Goal: Transaction & Acquisition: Purchase product/service

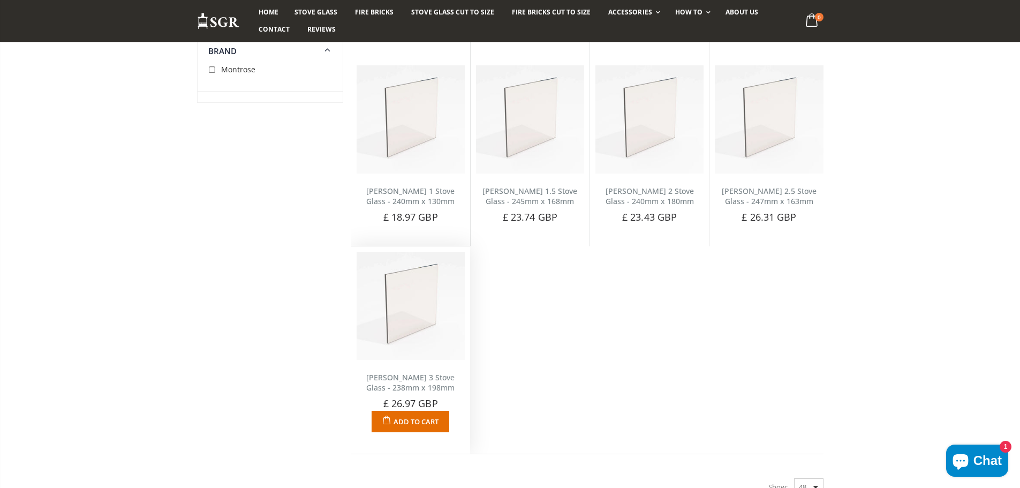
scroll to position [107, 0]
click at [422, 315] on img at bounding box center [411, 303] width 108 height 108
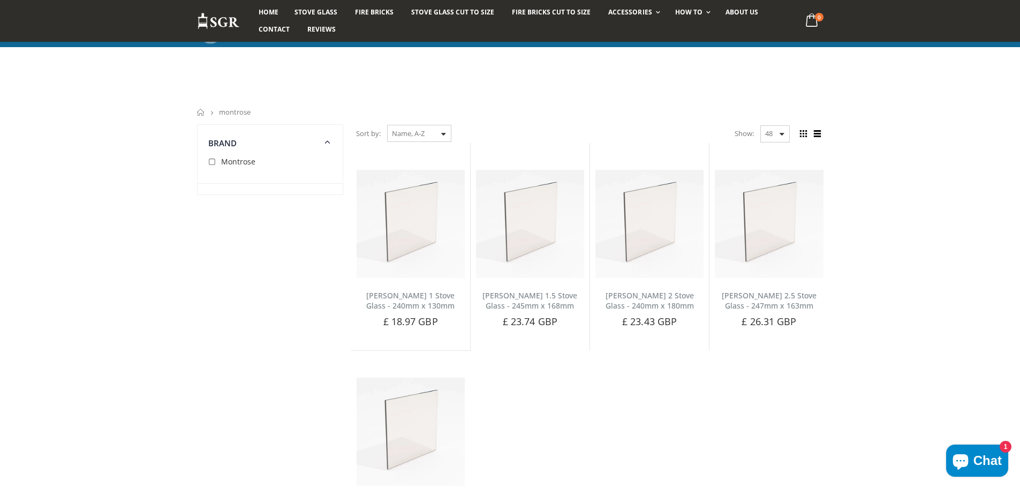
scroll to position [107, 0]
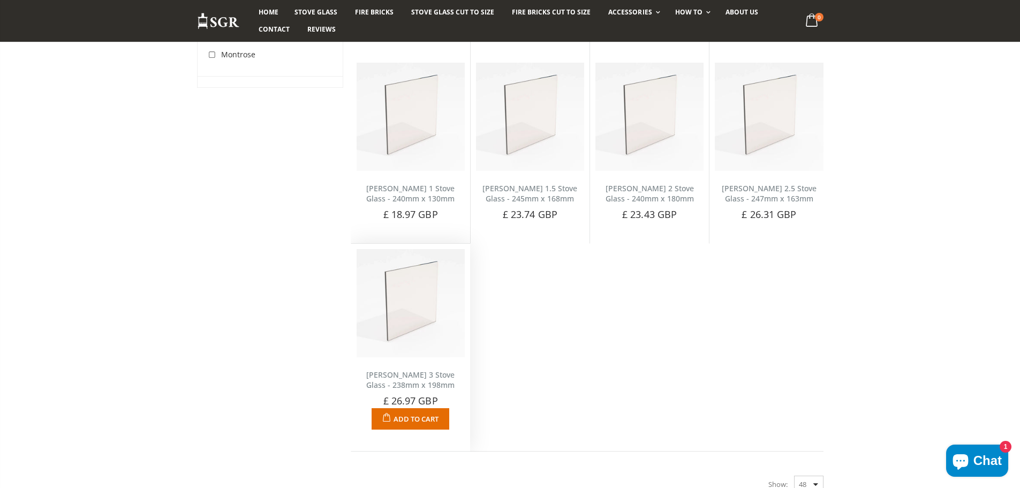
click at [420, 305] on img at bounding box center [411, 303] width 108 height 108
